Goal: Use online tool/utility: Use online tool/utility

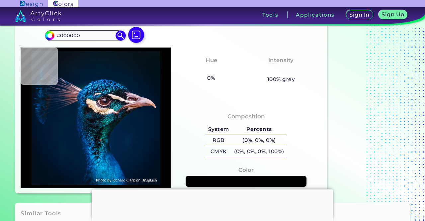
scroll to position [22, 0]
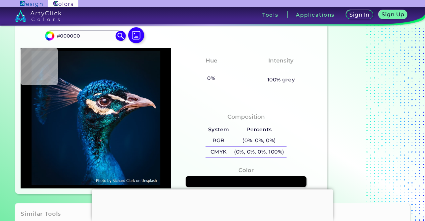
type input "#003957"
type input "#12394f"
type input "#12394F"
type input "#f0cfb2"
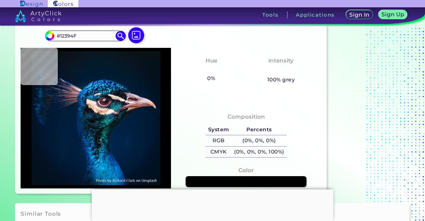
type input "#F0CFB2"
type input "#0f7dae"
type input "#0F7DAE"
type input "#0b5188"
type input "#0B5188"
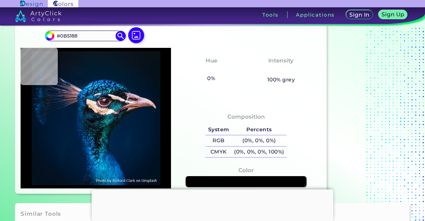
type input "#2dbbdd"
type input "#2DBBDD"
type input "#5de0fd"
type input "#5DE0FD"
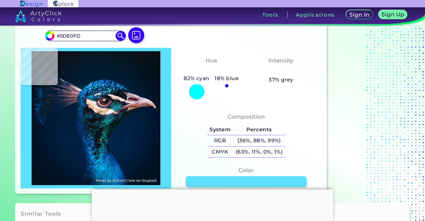
type input "#6cdbf9"
type input "#6CDBF9"
type input "#3ebde6"
type input "#3EBDE6"
type input "#0885bb"
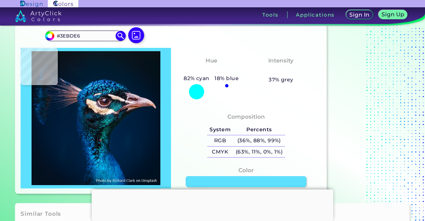
type input "#0885BB"
type input "#31b0e9"
type input "#31B0E9"
type input "#0777bf"
type input "#0777BF"
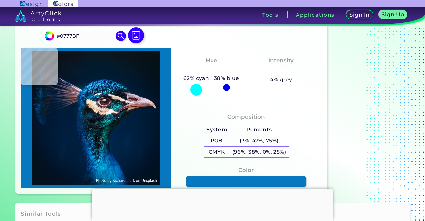
type input "#006aa3"
type input "#006AA3"
type input "#0788c1"
type input "#0788C1"
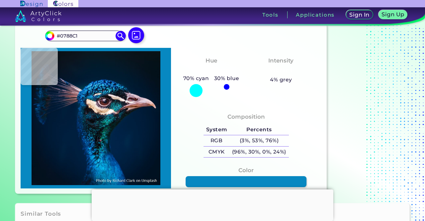
type input "#57cef3"
type input "#57CEF3"
type input "#674d4c"
type input "#674D4C"
type input "#062c36"
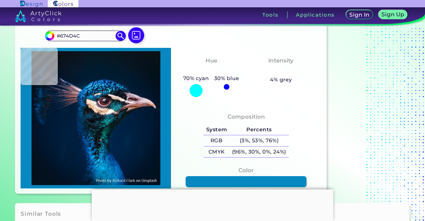
type input "#062C36"
type input "#012348"
type input "#002144"
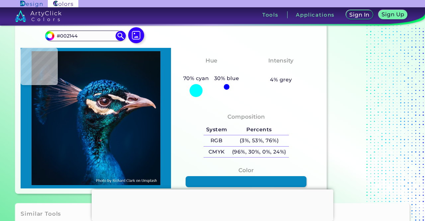
type input "#001f3e"
type input "#001F3E"
type input "#011e3e"
type input "#011E3E"
type input "#001d3d"
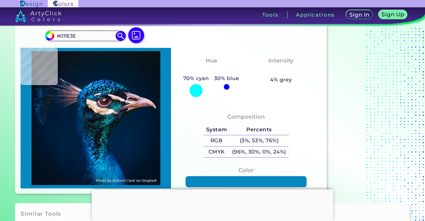
type input "#001D3D"
type input "#001d3b"
type input "#001D3B"
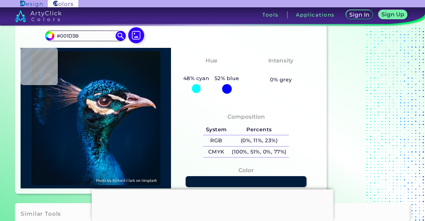
type input "#011c3a"
type input "#011C3A"
type input "#001935"
type input "#00142c"
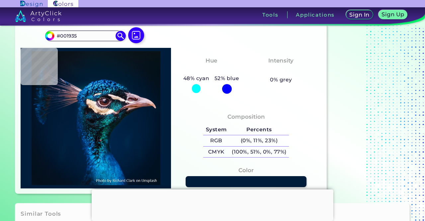
type input "#00142C"
type input "#001326"
type input "#0a101c"
type input "#0A101C"
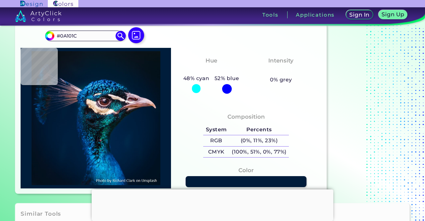
type input "#011126"
type input "#031027"
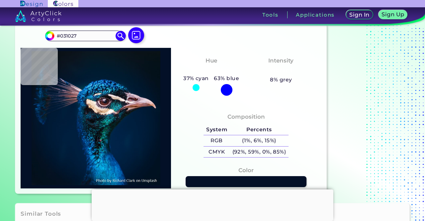
type input "#011223"
type input "#001124"
type input "#031020"
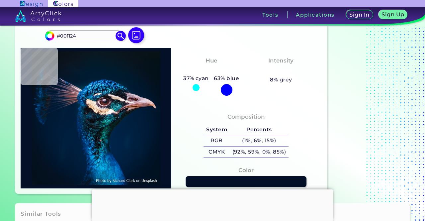
type input "#031020"
type input "#010f1f"
type input "#010F1F"
type input "#04163e"
type input "#04163E"
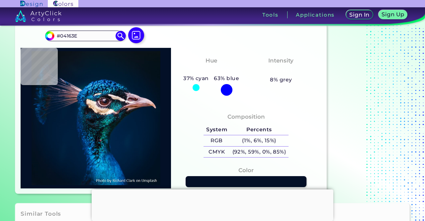
type input "#041323"
type input "#001427"
type input "#001a33"
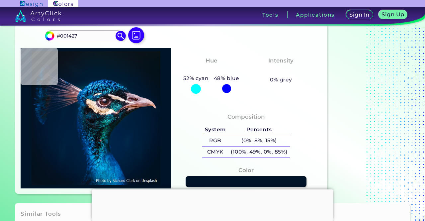
type input "#001A33"
type input "#021d3a"
type input "#021D3A"
type input "#001f3e"
type input "#001F3E"
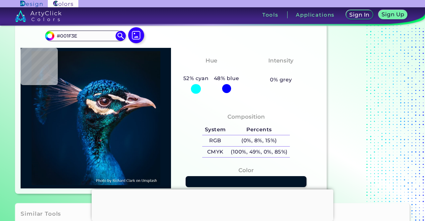
type input "#001d3b"
type input "#001D3B"
type input "#001e3b"
type input "#001E3B"
type input "#232125"
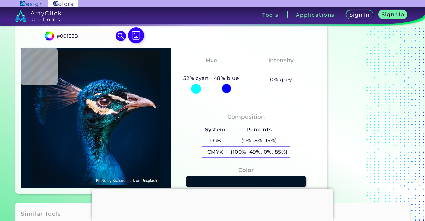
type input "#232125"
type input "#612f32"
type input "#612F32"
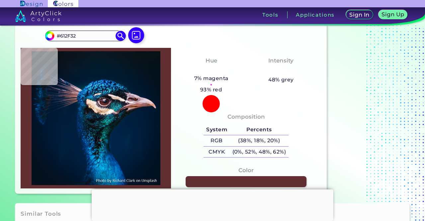
type input "#0e434d"
type input "#0E434D"
type input "#352528"
type input "#004973"
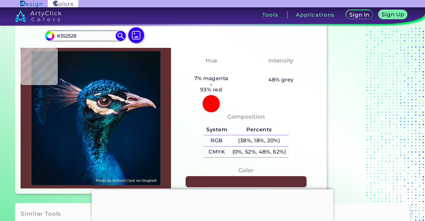
type input "#004973"
type input "#052847"
type input "#005692"
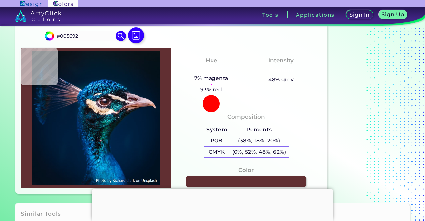
type input "#0f3e6f"
type input "#0F3E6F"
type input "#26a8dd"
type input "#26A8DD"
type input "#00497d"
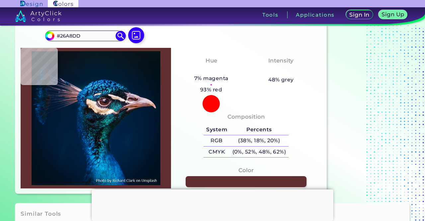
type input "#00497D"
type input "#1181c0"
type input "#1181C0"
type input "#01225b"
type input "#01225B"
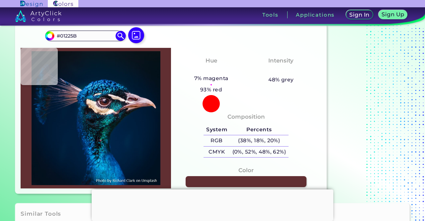
type input "#2fb6e6"
type input "#2FB6E6"
type input "#002942"
type input "#00233b"
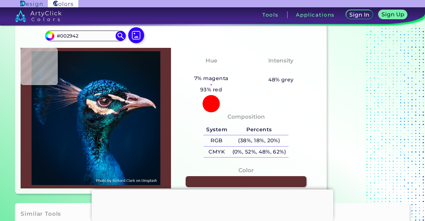
type input "#00233B"
type input "#001e36"
type input "#001E36"
type input "#001c34"
type input "#001C34"
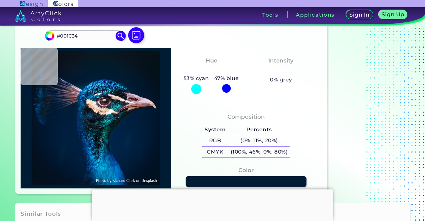
type input "#001a30"
type input "#001A30"
type input "#001830"
type input "#01182f"
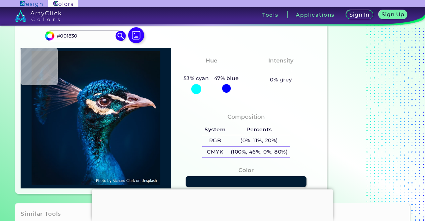
type input "#01182F"
type input "#02182f"
type input "#02182F"
type input "#02182d"
type input "#02182D"
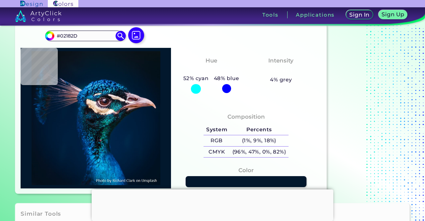
type input "#001b2e"
type input "#001B2E"
type input "#031b27"
type input "#031B27"
type input "#081923"
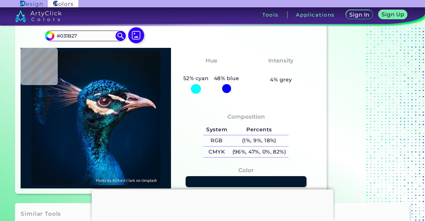
type input "#081923"
type input "#09161e"
type input "#09161E"
type input "#0b161c"
type input "#0B161C"
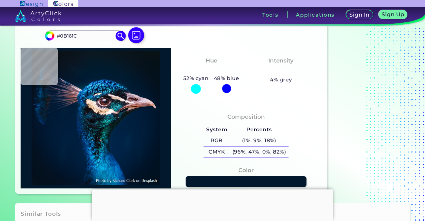
type input "#0b141b"
type input "#0B141B"
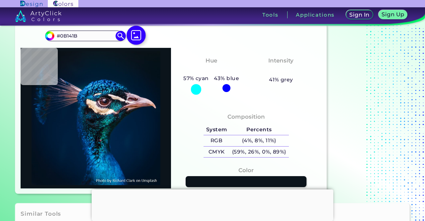
click at [135, 40] on img at bounding box center [135, 35] width 19 height 19
click at [0, 0] on input "file" at bounding box center [0, 0] width 0 height 0
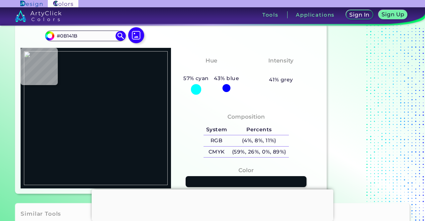
type input "#15251e"
type input "#15251E"
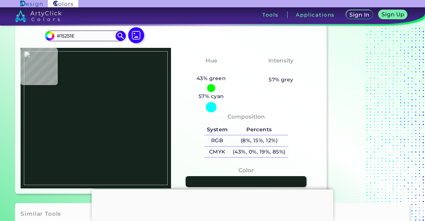
type input "#0f1616"
type input "#0F1616"
type input "#0e1716"
type input "#0E1716"
type input "#0d1514"
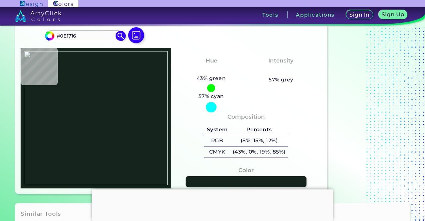
type input "#0D1514"
type input "#0c1313"
type input "#0C1313"
type input "#0a1211"
type input "#0A1211"
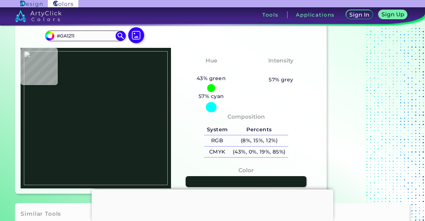
type input "#091211"
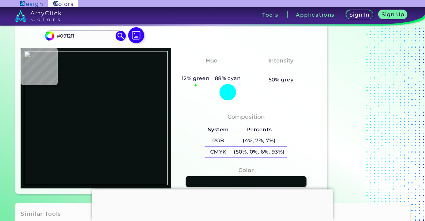
type input "#040f0c"
type input "#040F0C"
type input "#020d0c"
type input "#020D0C"
type input "#000d0c"
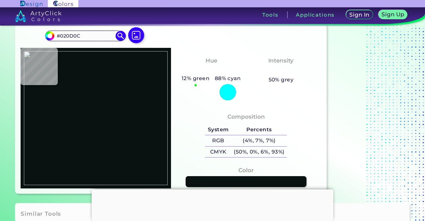
type input "#000D0C"
type input "#010d0d"
type input "#010D0D"
type input "#020e0e"
type input "#020E0E"
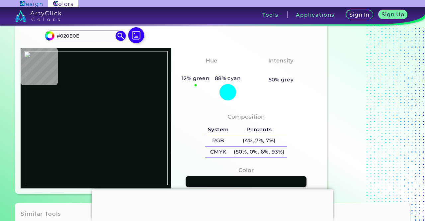
type input "#061211"
type input "#0e1814"
type input "#0E1814"
type input "#0c1a13"
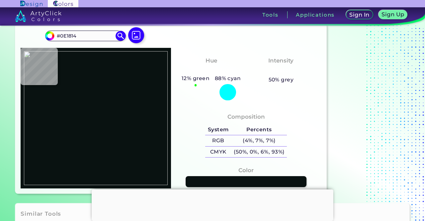
type input "#0C1A13"
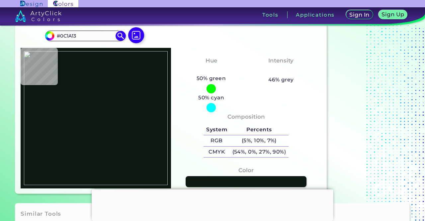
type input "#0d1913"
type input "#0D1913"
click at [84, 72] on img at bounding box center [96, 118] width 144 height 134
click at [72, 82] on img at bounding box center [96, 118] width 144 height 134
type input "#030d0e"
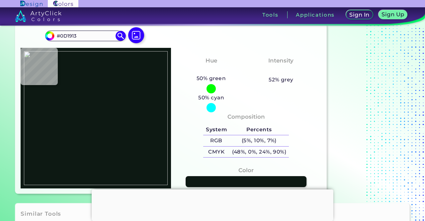
type input "#030D0E"
type input "#020d0d"
type input "#020D0D"
type input "#000e0d"
type input "#000E0D"
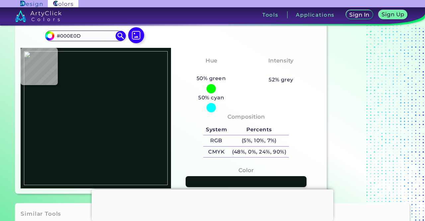
type input "#000f0c"
type input "#000F0C"
type input "#00110c"
type input "#00110C"
type input "#00120c"
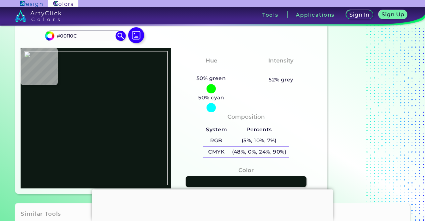
type input "#00120C"
type input "#00130c"
type input "#00130C"
type input "#00130b"
type input "#00130B"
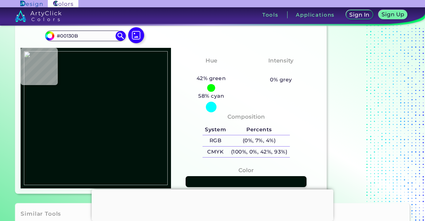
type input "#00140b"
type input "#00140B"
type input "#00150c"
type input "#00150C"
click at [79, 92] on img at bounding box center [96, 118] width 144 height 134
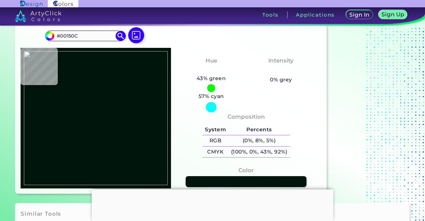
click at [141, 85] on img at bounding box center [96, 118] width 144 height 134
type input "#191f1d"
type input "#191F1D"
type input "#111a18"
type input "#111A18"
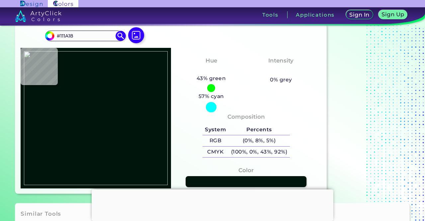
type input "#040f0c"
type input "#040F0C"
type input "#010d0c"
type input "#010D0C"
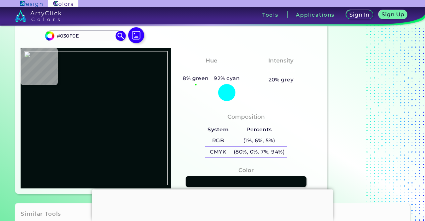
click at [53, 97] on img at bounding box center [96, 118] width 144 height 134
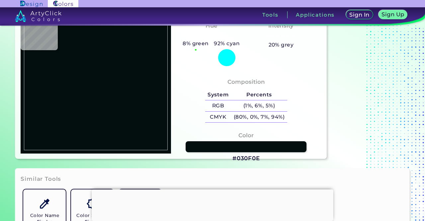
scroll to position [57, 0]
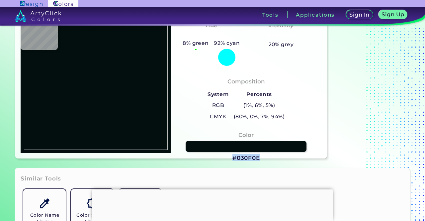
drag, startPoint x: 232, startPoint y: 157, endPoint x: 259, endPoint y: 157, distance: 27.9
click at [259, 157] on div "Color #030F0E" at bounding box center [246, 146] width 140 height 38
copy h3 "#030F0E"
